Goal: Transaction & Acquisition: Download file/media

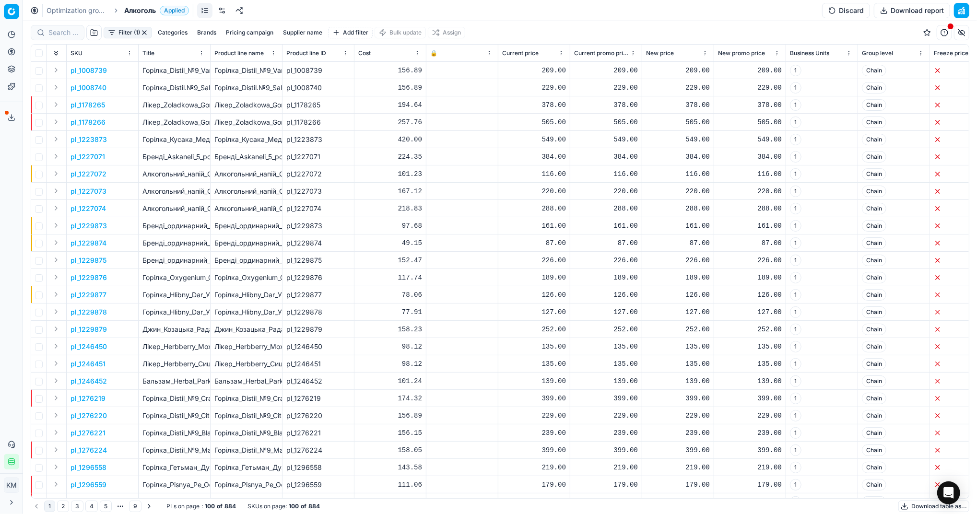
click at [911, 507] on button "Download table as..." at bounding box center [934, 507] width 71 height 12
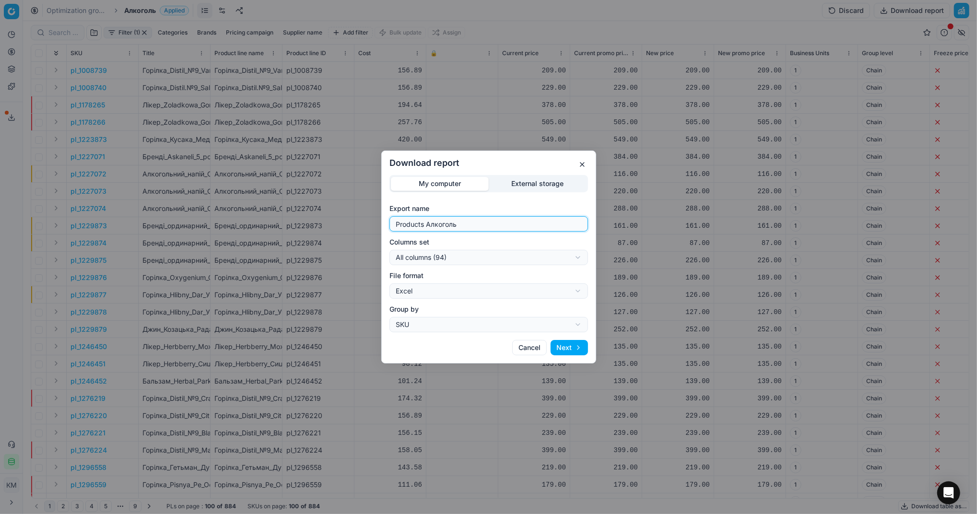
drag, startPoint x: 503, startPoint y: 225, endPoint x: 361, endPoint y: 223, distance: 141.6
click at [361, 223] on div "Download report My computer External storage Export name Products Алкоголь Colu…" at bounding box center [488, 257] width 977 height 514
type input "Компетера [DATE]"
click at [569, 344] on button "Next" at bounding box center [569, 347] width 37 height 15
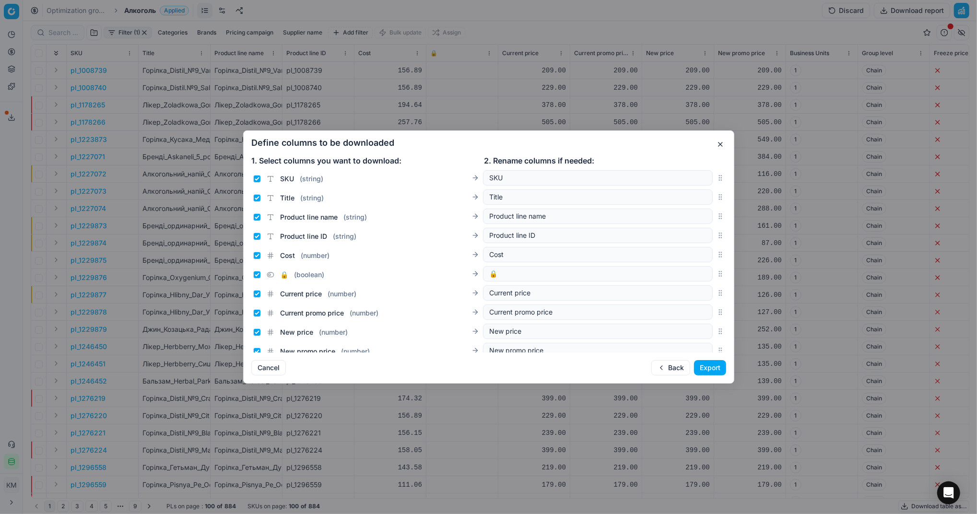
click at [711, 363] on button "Export" at bounding box center [710, 367] width 32 height 15
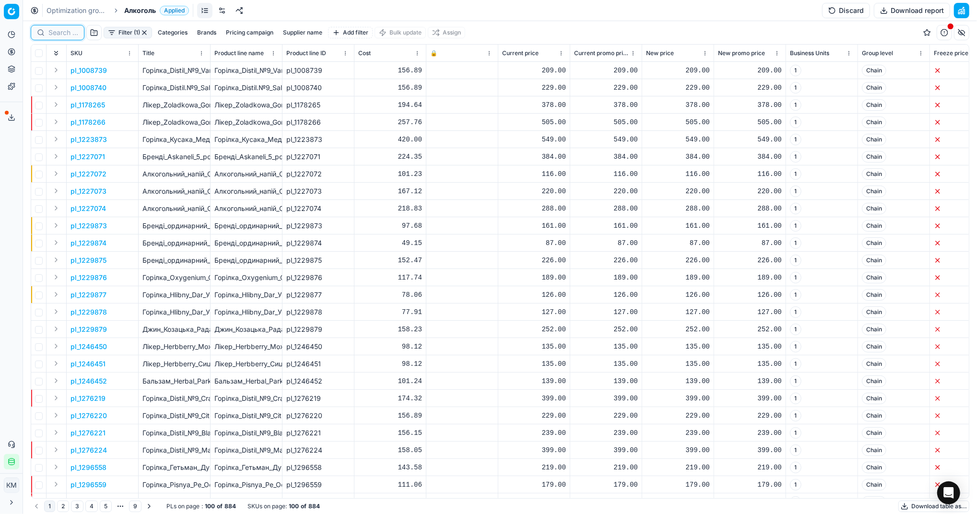
click at [65, 34] on input at bounding box center [63, 33] width 30 height 10
paste input "482561"
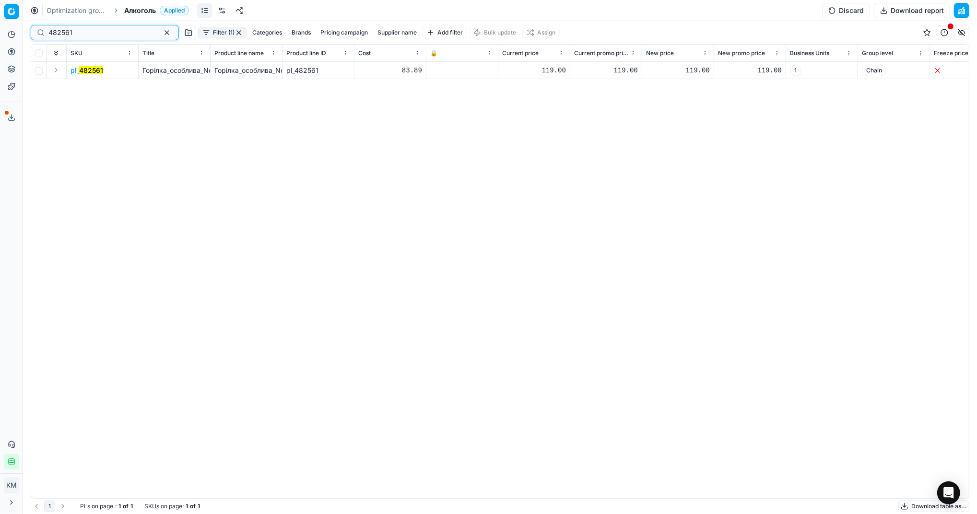
type input "482561"
click at [75, 71] on span "pl_ 482561" at bounding box center [87, 71] width 33 height 10
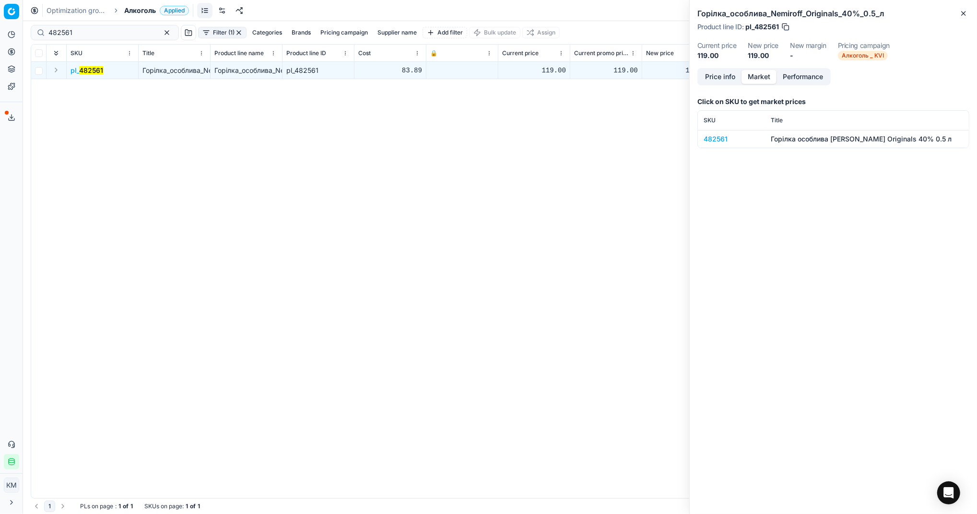
click at [764, 80] on button "Market" at bounding box center [759, 77] width 35 height 14
click at [711, 141] on div "482561" at bounding box center [732, 139] width 56 height 10
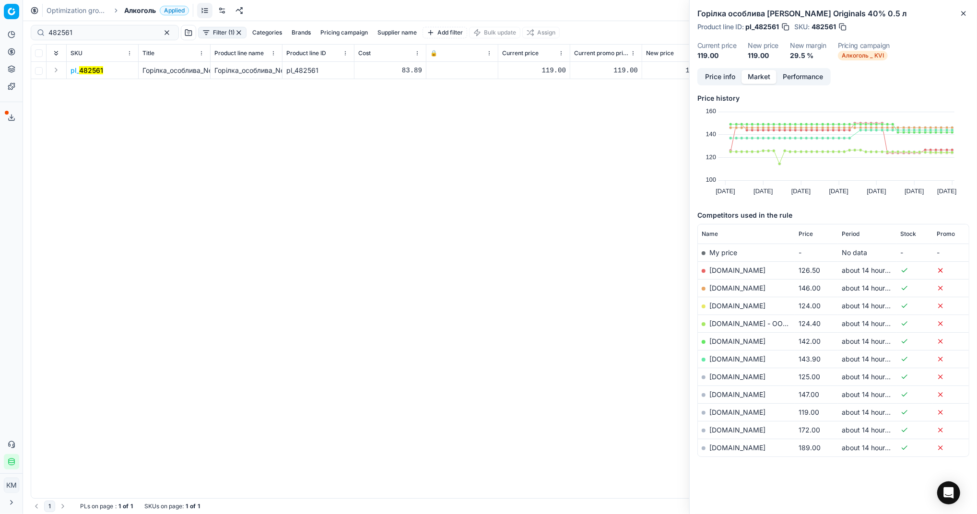
scroll to position [2, 0]
drag, startPoint x: 96, startPoint y: 33, endPoint x: 28, endPoint y: 31, distance: 68.2
click at [28, 31] on div "482561 Filter (1) Categories Brands Pricing campaign Supplier name Add filter B…" at bounding box center [500, 267] width 954 height 493
click at [161, 34] on button "button" at bounding box center [167, 33] width 12 height 12
click at [10, 118] on icon at bounding box center [12, 118] width 8 height 8
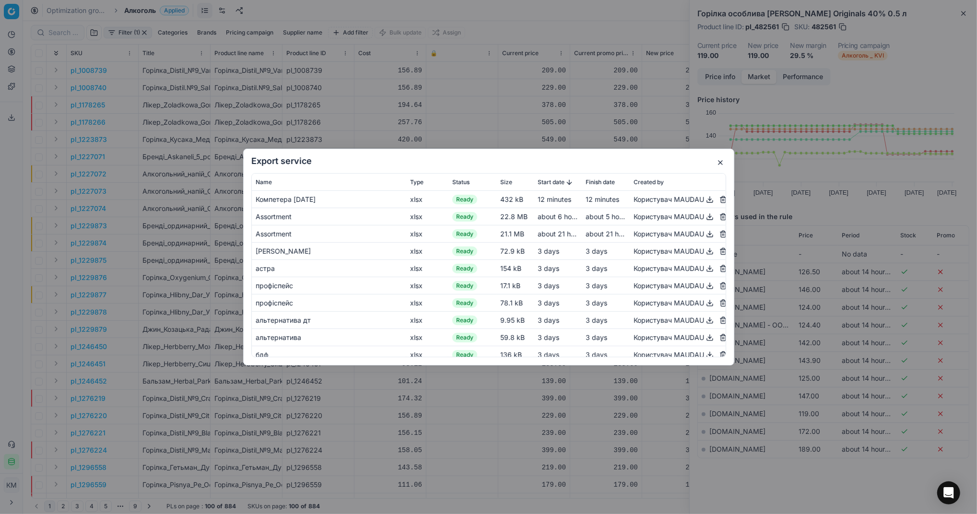
click at [704, 200] on button "button" at bounding box center [710, 200] width 12 height 12
